Goal: Task Accomplishment & Management: Use online tool/utility

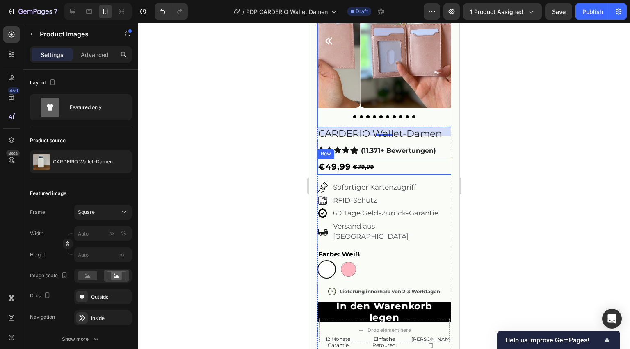
scroll to position [33, 0]
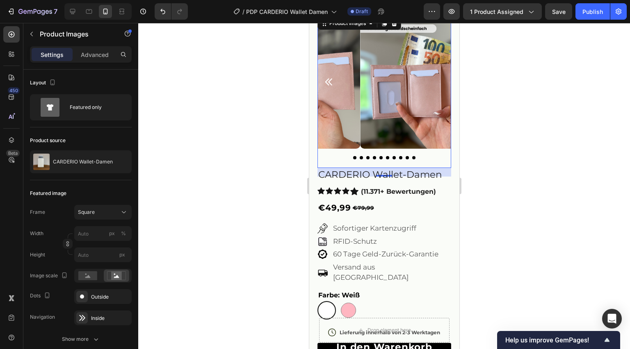
click at [474, 137] on div at bounding box center [384, 186] width 492 height 326
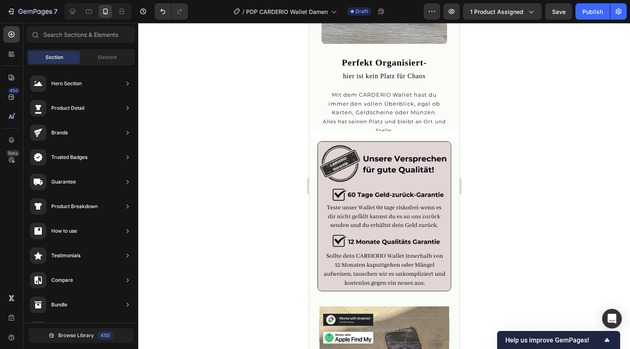
scroll to position [1411, 0]
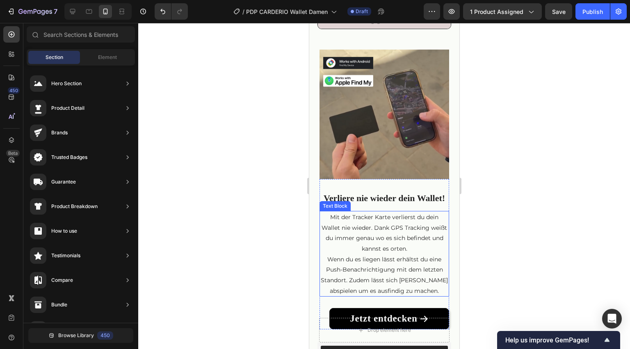
click at [407, 223] on p "Mit der Tracker Karte verlierst du dein Wallet nie wieder. Dank GPS Tracking we…" at bounding box center [384, 233] width 128 height 42
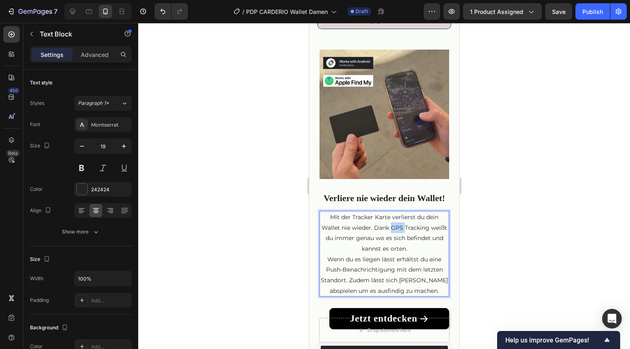
click at [407, 223] on p "Mit der Tracker Karte verlierst du dein Wallet nie wieder. Dank GPS Tracking we…" at bounding box center [384, 233] width 128 height 42
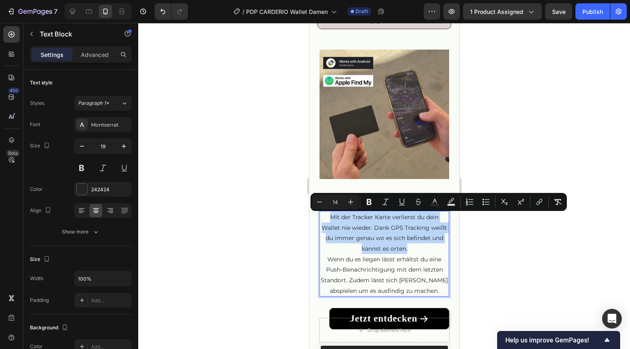
click at [406, 223] on p "Mit der Tracker Karte verlierst du dein Wallet nie wieder. Dank GPS Tracking we…" at bounding box center [384, 233] width 128 height 42
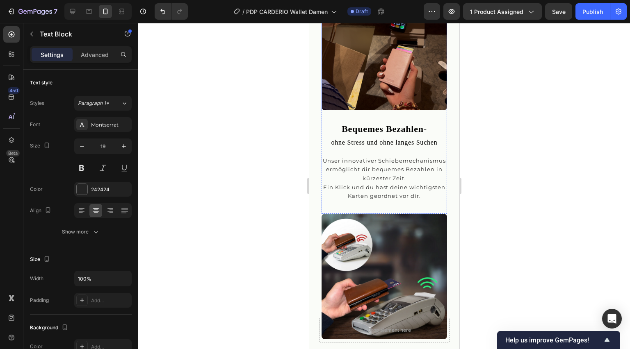
scroll to position [503, 0]
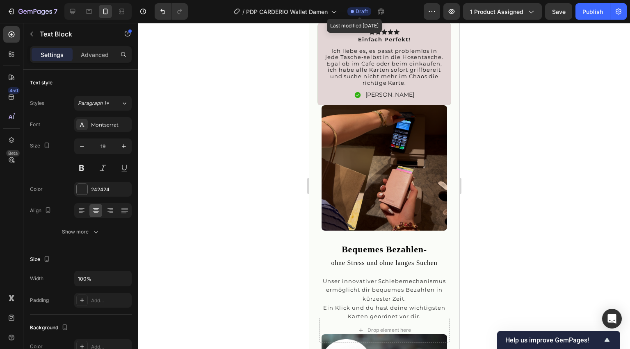
click at [365, 14] on span "Draft" at bounding box center [362, 11] width 12 height 7
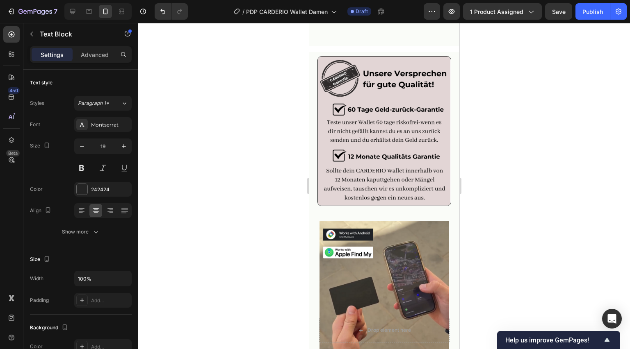
scroll to position [1345, 0]
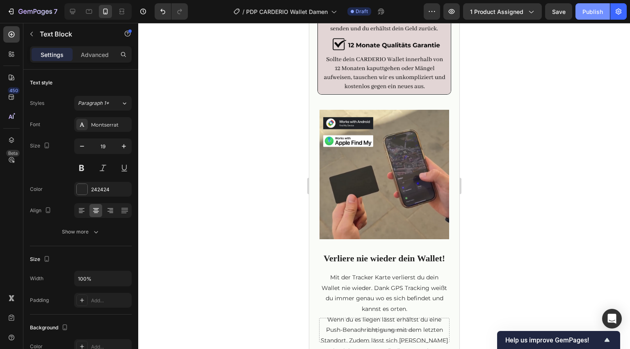
click at [604, 6] on button "Publish" at bounding box center [592, 11] width 34 height 16
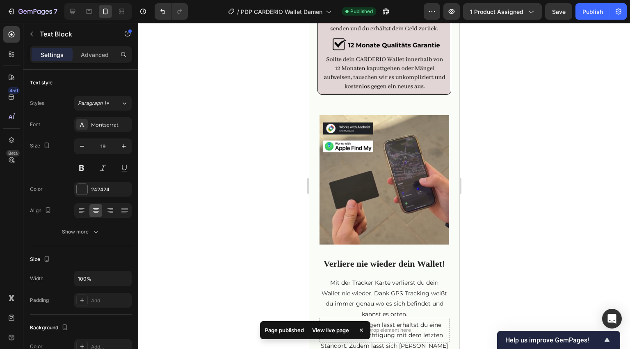
click at [322, 327] on div "View live page" at bounding box center [330, 330] width 47 height 11
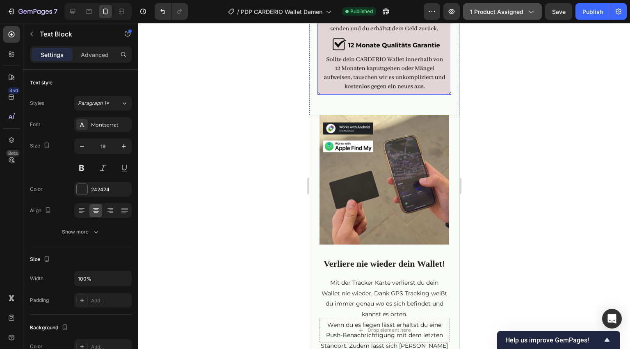
click at [507, 13] on span "1 product assigned" at bounding box center [496, 11] width 53 height 9
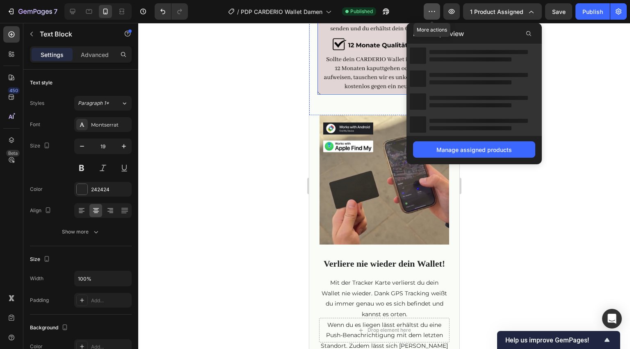
click at [435, 10] on icon "button" at bounding box center [432, 11] width 8 height 8
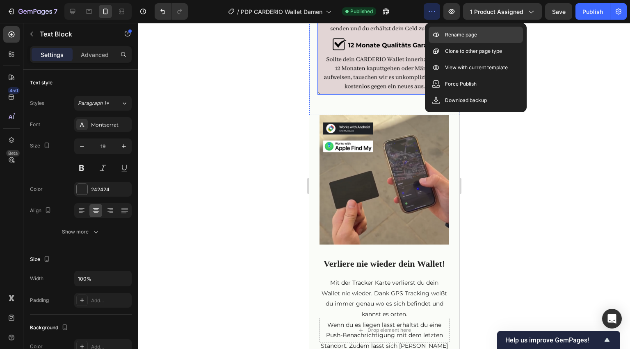
click at [458, 36] on p "Rename page" at bounding box center [461, 35] width 32 height 8
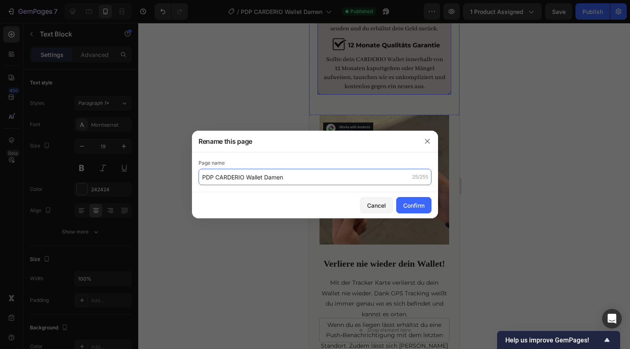
click at [220, 177] on input "PDP CARDERIO Wallet Damen" at bounding box center [314, 177] width 233 height 16
click at [214, 177] on input "PDP CARDERIO Wallet Damen" at bounding box center [314, 177] width 233 height 16
type input "CARDERIO Wallet Damen"
click at [402, 201] on button "Confirm" at bounding box center [413, 205] width 35 height 16
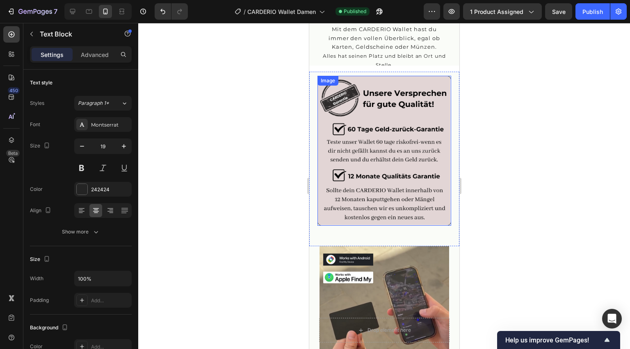
scroll to position [1050, 0]
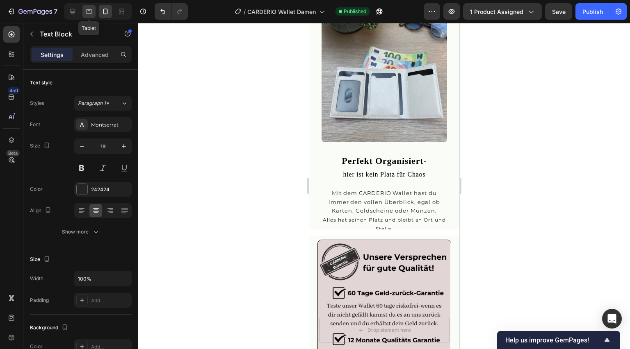
click at [89, 8] on icon at bounding box center [89, 11] width 8 height 8
type input "16"
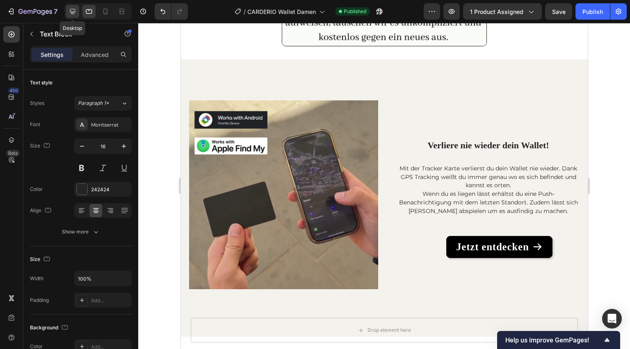
click at [70, 9] on icon at bounding box center [72, 11] width 8 height 8
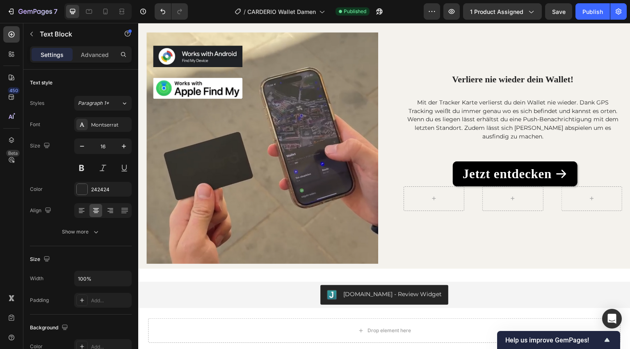
scroll to position [1472, 0]
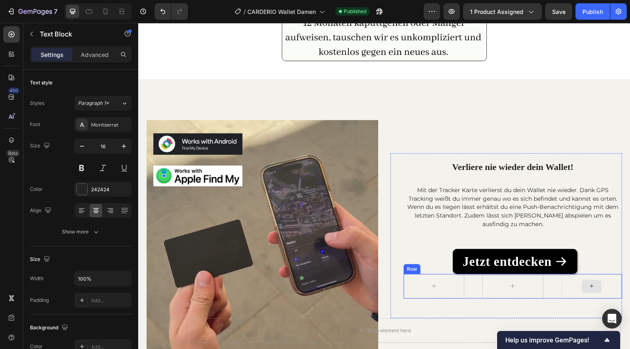
click at [599, 283] on div at bounding box center [591, 286] width 61 height 25
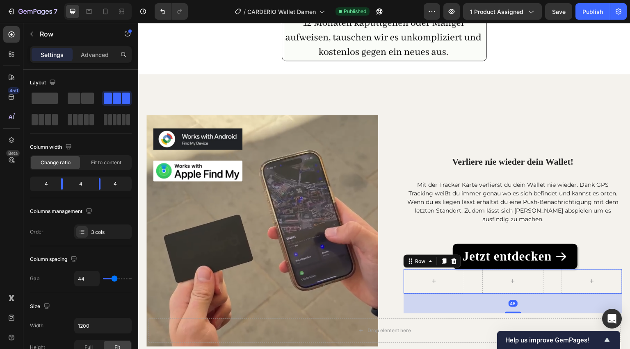
click at [456, 269] on div at bounding box center [434, 281] width 61 height 25
click at [453, 264] on icon at bounding box center [454, 261] width 7 height 7
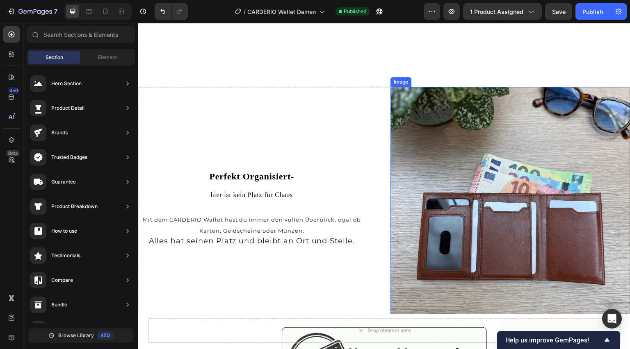
click at [483, 228] on img at bounding box center [510, 207] width 240 height 240
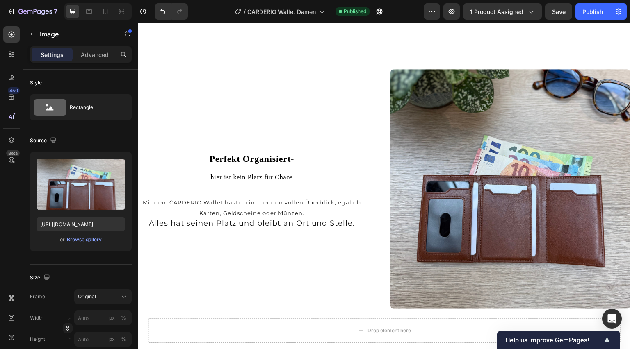
scroll to position [1045, 0]
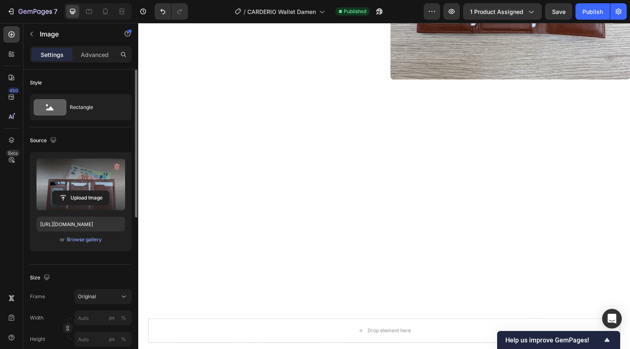
click at [106, 189] on label at bounding box center [80, 185] width 89 height 52
click at [106, 191] on input "file" at bounding box center [80, 198] width 57 height 14
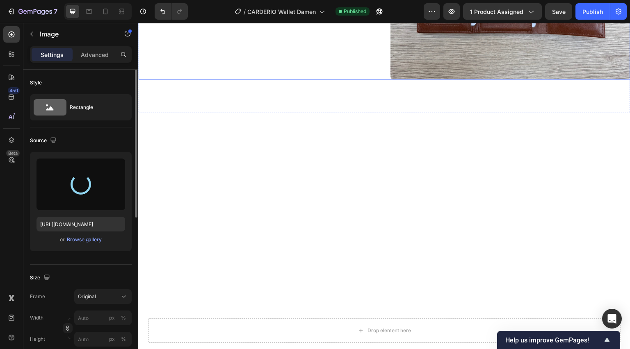
type input "https://cdn.shopify.com/s/files/1/0899/0461/1677/files/gempages_539039837215261…"
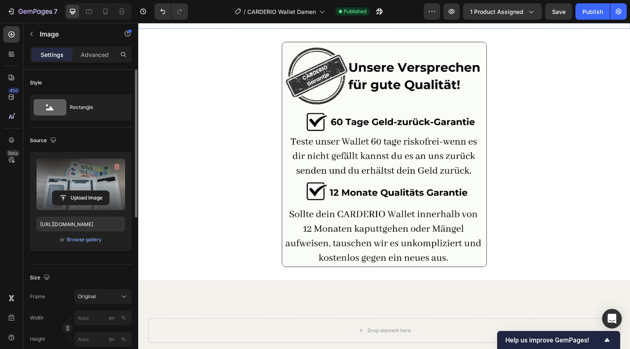
scroll to position [1144, 0]
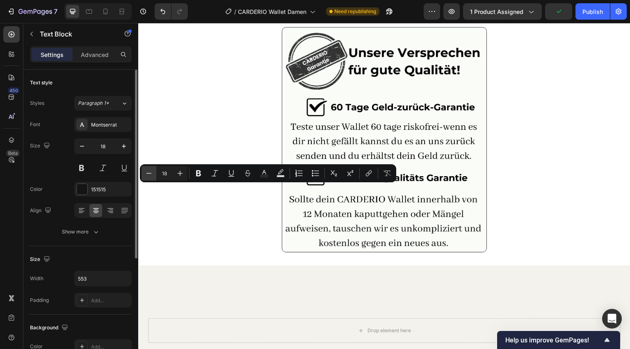
click at [151, 173] on icon "Editor contextual toolbar" at bounding box center [149, 173] width 8 height 8
type input "14"
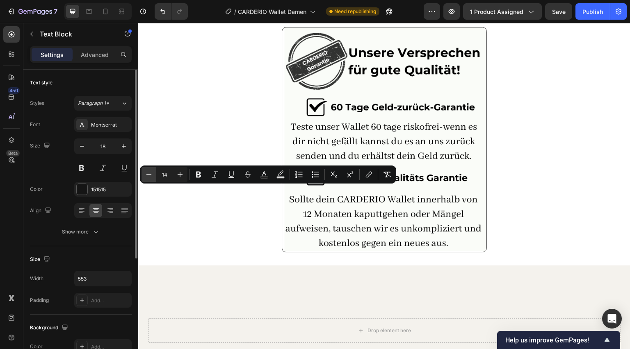
click at [149, 175] on icon "Editor contextual toolbar" at bounding box center [148, 174] width 5 height 0
type input "13"
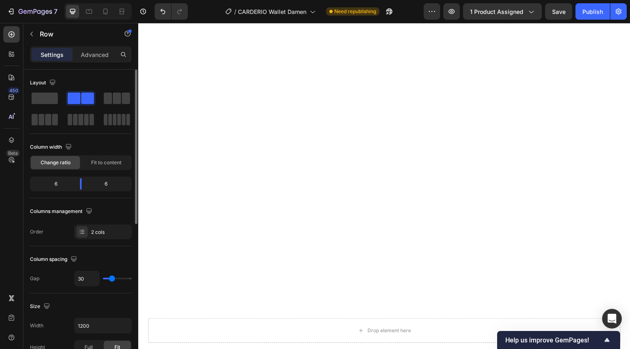
scroll to position [816, 0]
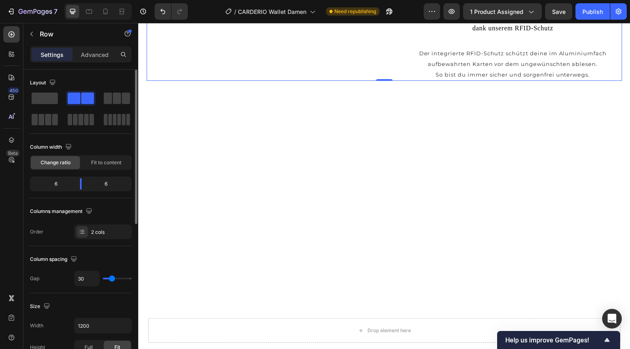
scroll to position [586, 0]
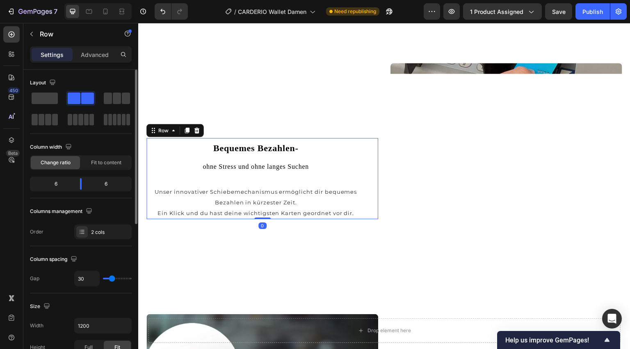
click at [302, 179] on div "Bequemes Bezahlen- ohne Stress und ohne langes Suchen Heading Unser innovativer…" at bounding box center [255, 178] width 219 height 81
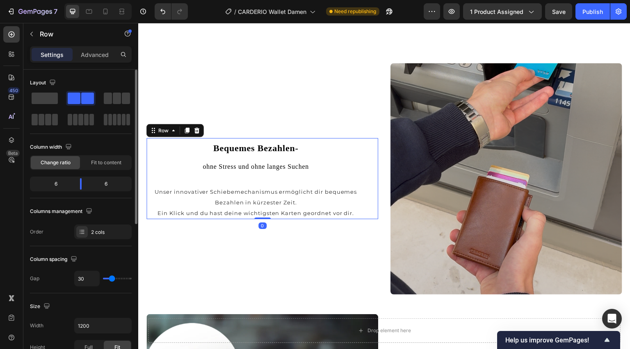
scroll to position [74, 0]
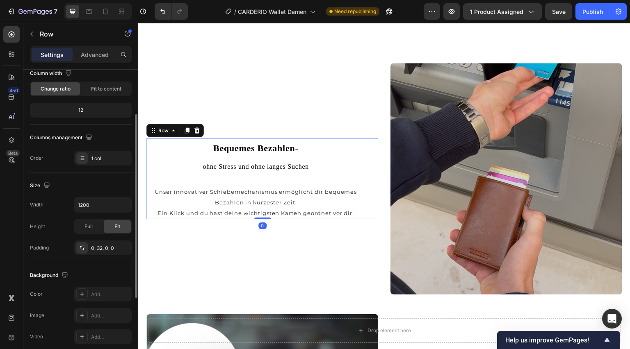
click at [301, 176] on div "Bequemes Bezahlen- ohne Stress und ohne langes Suchen Heading Unser innovativer…" at bounding box center [255, 178] width 219 height 81
click at [303, 166] on span "ohne Stress und ohne langes Suchen" at bounding box center [256, 166] width 106 height 7
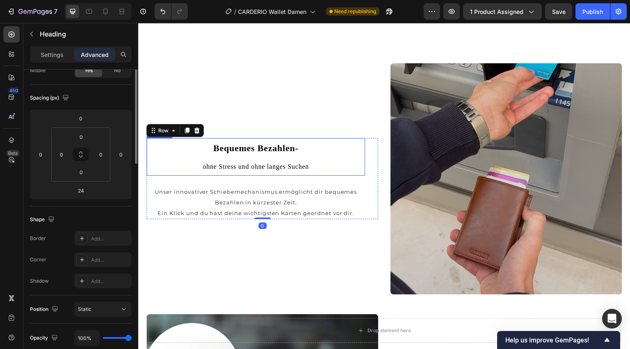
scroll to position [0, 0]
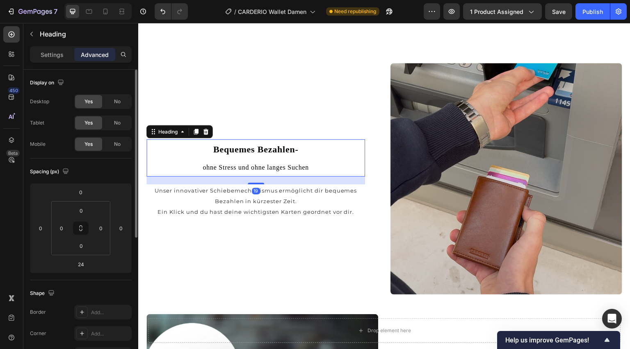
click at [258, 177] on div "19" at bounding box center [255, 177] width 219 height 0
type input "19"
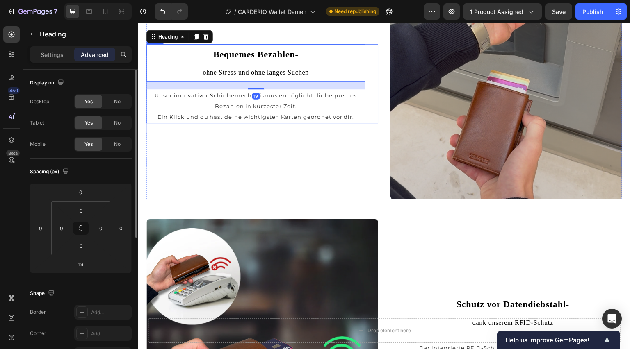
scroll to position [750, 0]
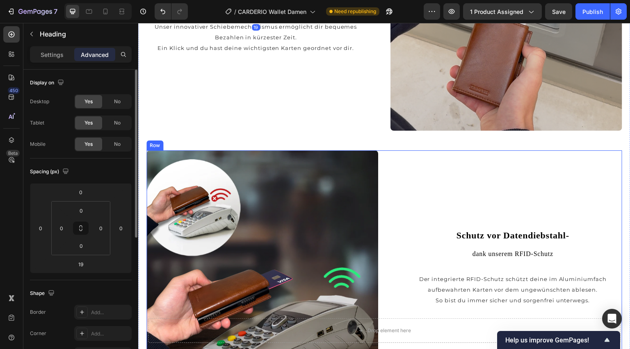
click at [536, 231] on strong "Schutz vor Datendiebstahl-" at bounding box center [512, 235] width 113 height 10
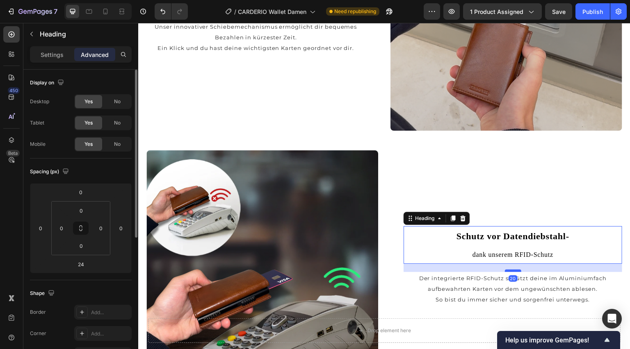
click at [512, 270] on div at bounding box center [513, 271] width 16 height 2
type input "20"
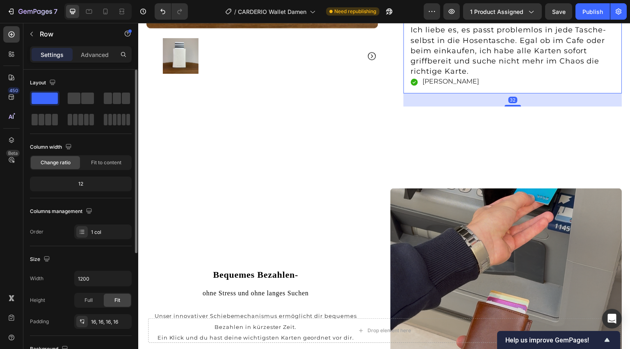
click at [507, 94] on div "Icon Icon Icon Icon Icon Icon List einfach perfekt! Text Block Ich liebe es, es…" at bounding box center [513, 48] width 219 height 92
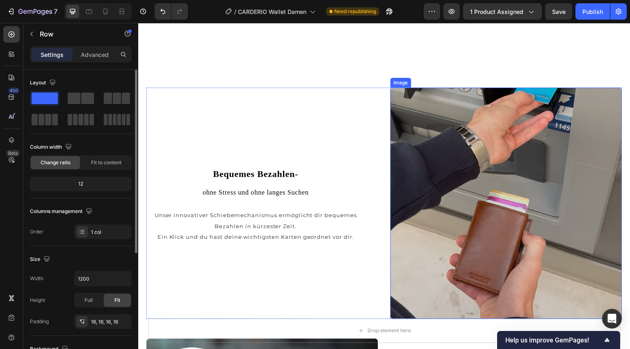
scroll to position [586, 0]
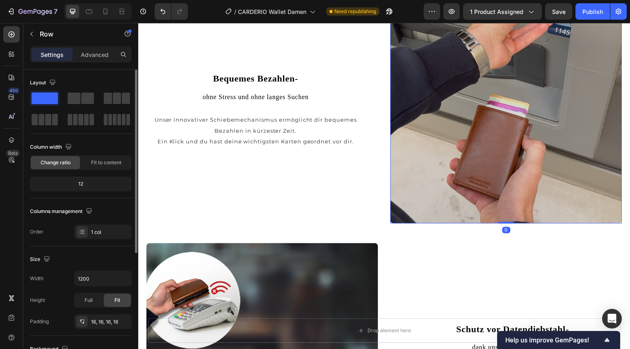
click at [501, 223] on img at bounding box center [506, 108] width 232 height 232
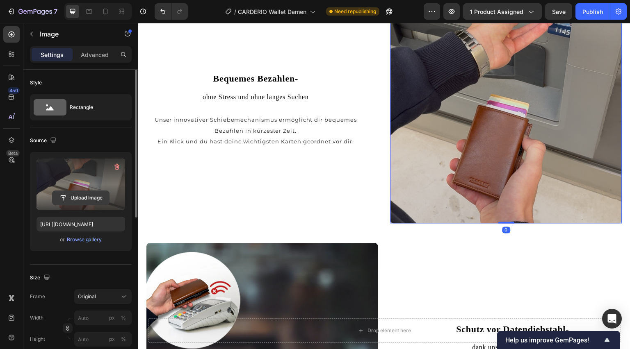
click at [92, 198] on input "file" at bounding box center [80, 198] width 57 height 14
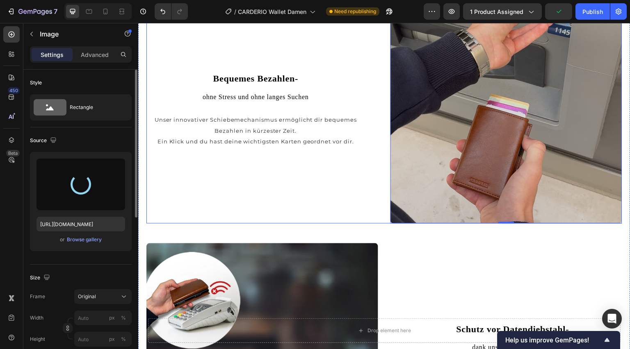
type input "https://cdn.shopify.com/s/files/1/0899/0461/1677/files/gempages_539039837215261…"
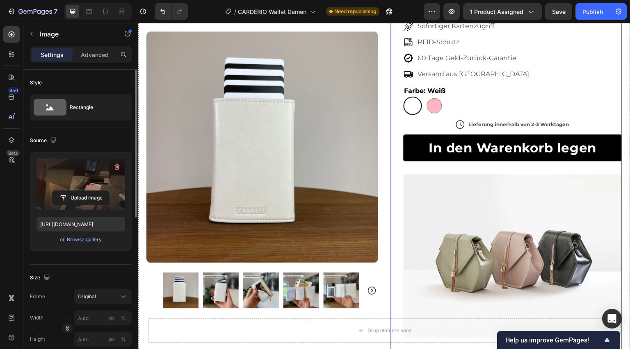
scroll to position [61, 0]
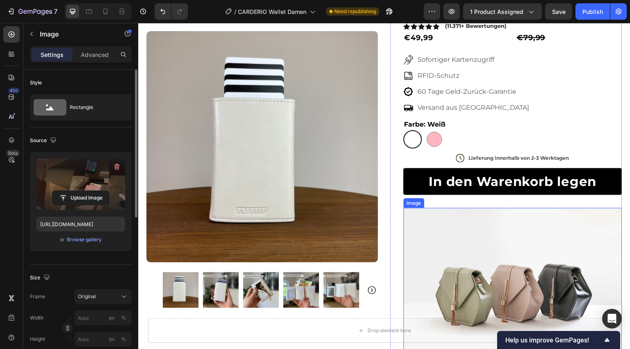
click at [526, 278] on img at bounding box center [513, 290] width 219 height 164
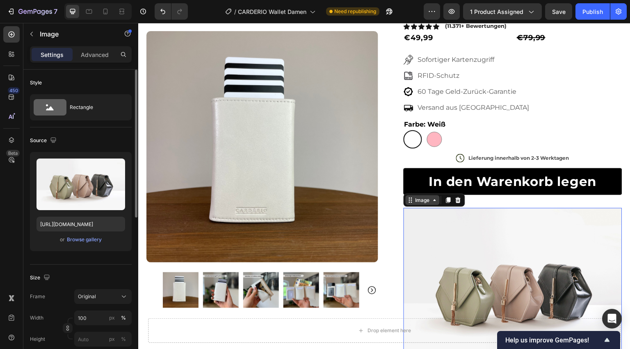
click at [431, 202] on icon at bounding box center [434, 200] width 7 height 7
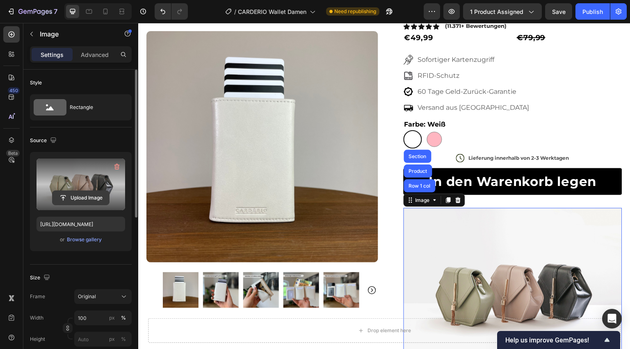
click at [72, 193] on input "file" at bounding box center [80, 198] width 57 height 14
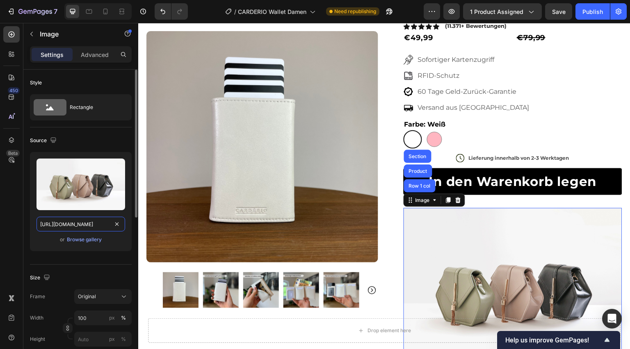
click at [87, 221] on input "https://cdn.shopify.com/s/files/1/2005/9307/files/image_demo.jpg" at bounding box center [80, 224] width 89 height 15
paste input "0899/0461/1677/files/gempages_539039837215261692-9dffcf10-ff92-4d6f-a667-8ea12d…"
type input "[URL][DOMAIN_NAME]"
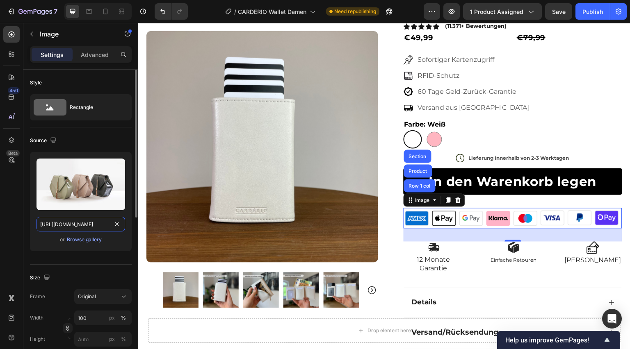
scroll to position [0, 244]
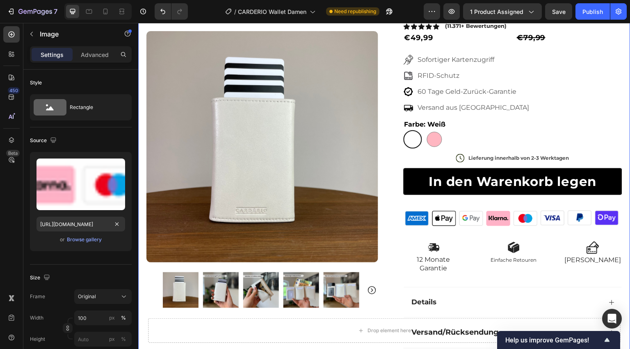
click at [620, 199] on div "Product Images Row CARDERIO Wallet-Damen Product Title Icon Icon Icon Icon Icon…" at bounding box center [384, 223] width 492 height 489
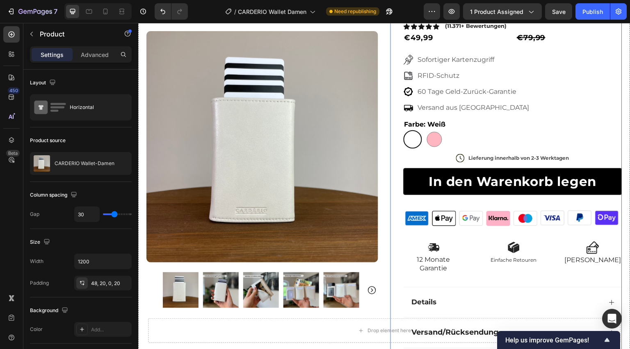
click at [533, 202] on div "In den Warenkorb legen Add to Cart" at bounding box center [513, 189] width 219 height 40
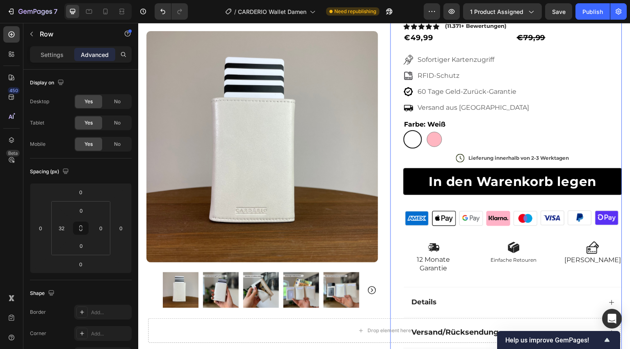
click at [529, 198] on div "In den Warenkorb legen Add to Cart" at bounding box center [513, 189] width 219 height 40
click at [529, 195] on div "In den Warenkorb legen Add to Cart" at bounding box center [513, 189] width 219 height 40
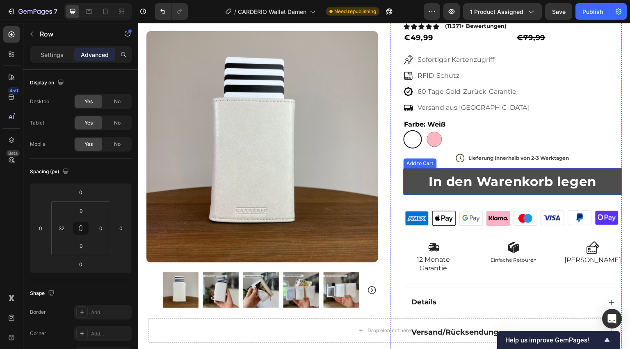
click at [530, 193] on button "In den Warenkorb legen" at bounding box center [513, 182] width 219 height 27
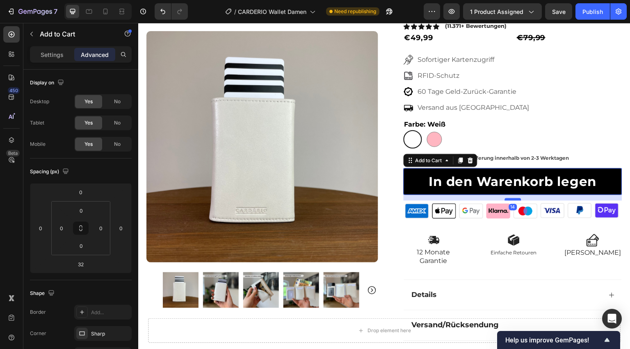
drag, startPoint x: 508, startPoint y: 205, endPoint x: 507, endPoint y: 198, distance: 7.4
click at [507, 198] on div at bounding box center [513, 199] width 16 height 2
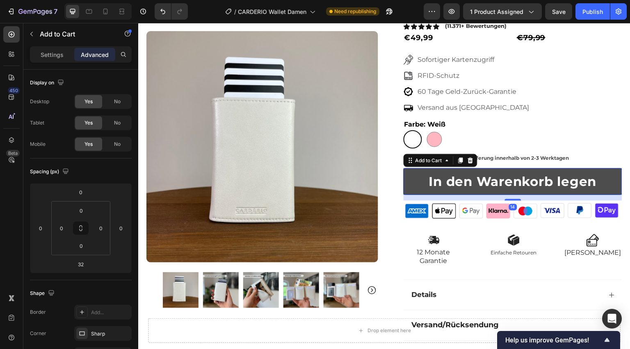
type input "14"
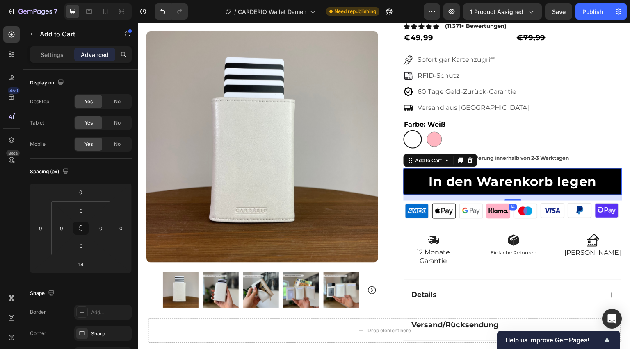
click at [568, 145] on div "Weiß Weiß Rosa Rosa" at bounding box center [513, 139] width 219 height 18
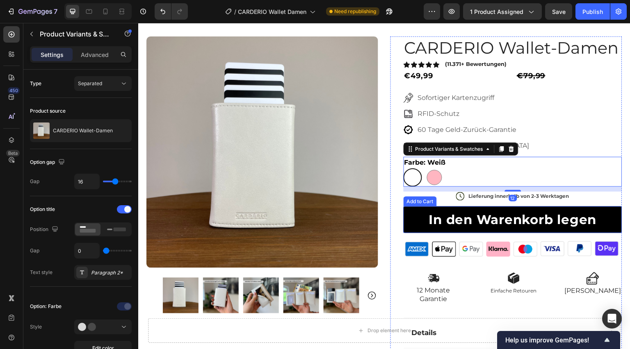
scroll to position [0, 0]
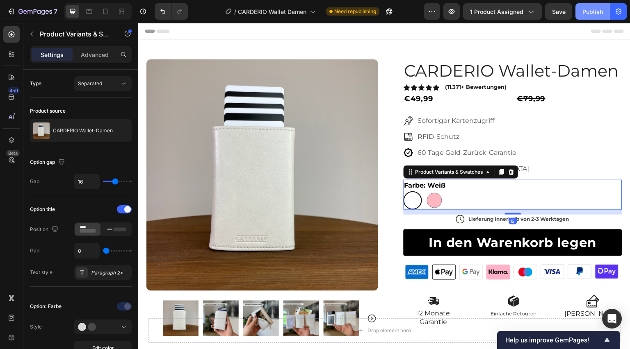
click at [596, 7] on div "Publish" at bounding box center [592, 11] width 21 height 9
click at [431, 199] on div at bounding box center [434, 200] width 15 height 15
click at [425, 192] on input "Rosa Rosa" at bounding box center [425, 191] width 0 height 0
radio input "true"
click at [422, 201] on div "Weiß Weiß Rosa Rosa" at bounding box center [513, 201] width 219 height 18
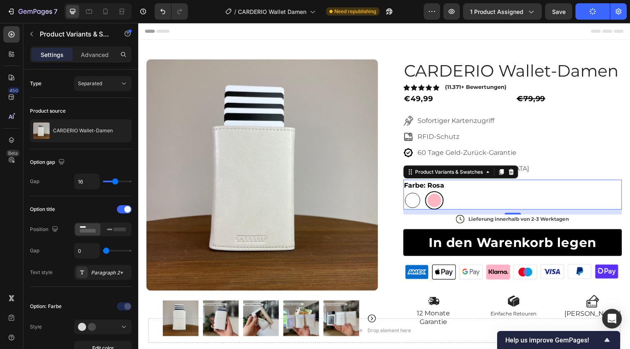
click at [413, 202] on div at bounding box center [412, 200] width 15 height 15
click at [404, 192] on input "Weiß Weiß" at bounding box center [403, 191] width 0 height 0
radio input "true"
click at [431, 199] on div at bounding box center [434, 200] width 15 height 15
click at [425, 192] on input "Rosa Rosa" at bounding box center [425, 191] width 0 height 0
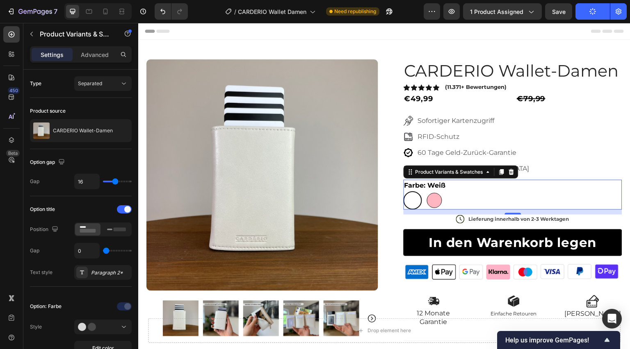
radio input "true"
click at [330, 314] on div "Drop element here Sticky" at bounding box center [384, 331] width 492 height 38
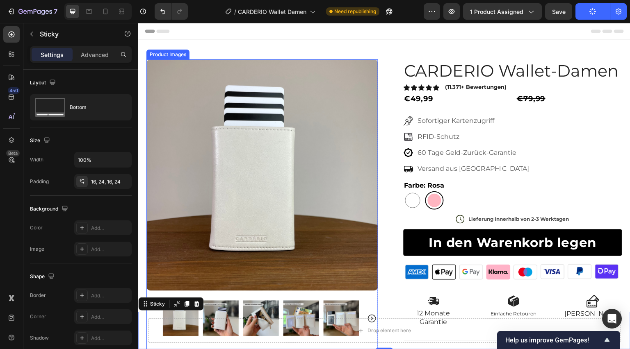
click at [352, 179] on img at bounding box center [262, 175] width 232 height 232
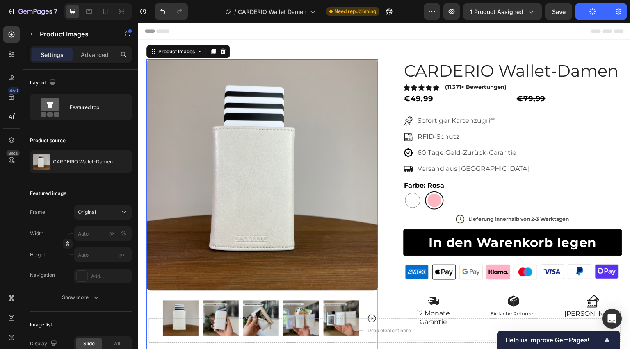
click at [352, 173] on img at bounding box center [262, 175] width 232 height 232
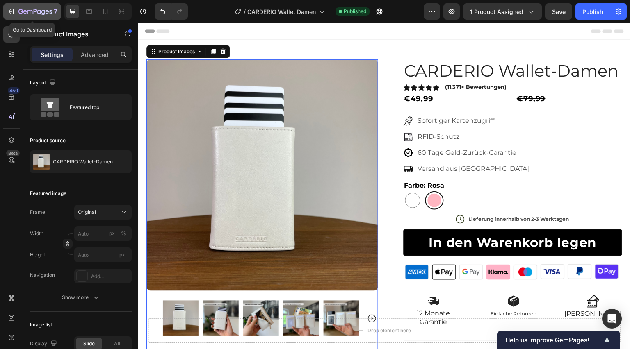
click at [21, 13] on icon "button" at bounding box center [20, 11] width 5 height 5
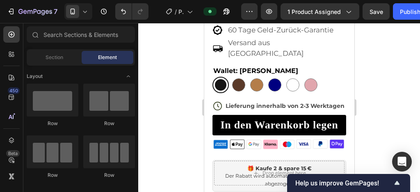
scroll to position [295, 0]
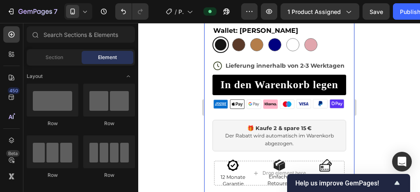
click at [391, 65] on div at bounding box center [279, 107] width 282 height 169
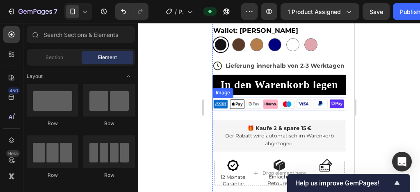
click at [273, 98] on img at bounding box center [279, 104] width 134 height 13
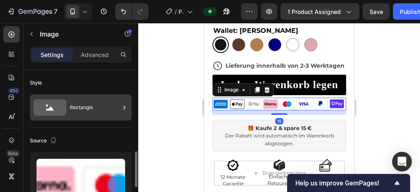
scroll to position [98, 0]
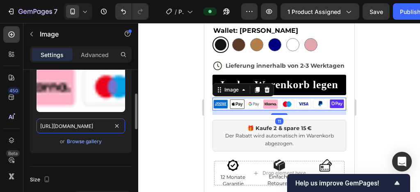
click at [72, 124] on input "[URL][DOMAIN_NAME]" at bounding box center [80, 126] width 89 height 15
